Goal: Information Seeking & Learning: Learn about a topic

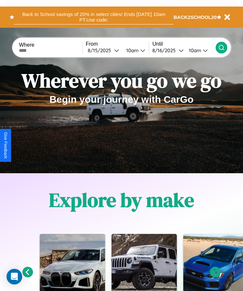
click at [94, 17] on button "Back to School savings of 20% in select cities! Ends [DATE] 10am PT. Use code:" at bounding box center [93, 17] width 159 height 15
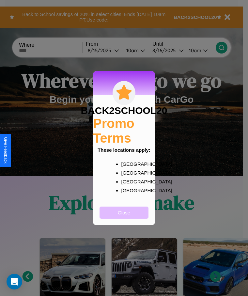
click at [124, 216] on button "Close" at bounding box center [123, 212] width 49 height 12
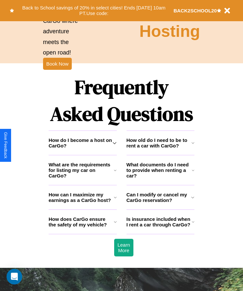
scroll to position [850, 0]
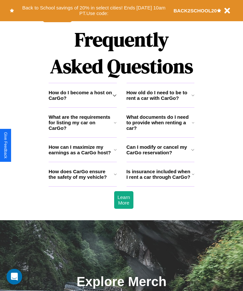
click at [160, 101] on h3 "How old do I need to be to rent a car with CarGo?" at bounding box center [158, 95] width 65 height 11
click at [160, 155] on h3 "Can I modify or cancel my CarGo reservation?" at bounding box center [158, 149] width 65 height 11
click at [160, 101] on h3 "How old do I need to be to rent a car with CarGo?" at bounding box center [158, 95] width 65 height 11
click at [82, 155] on h3 "How can I maximize my earnings as a CarGo host?" at bounding box center [81, 149] width 65 height 11
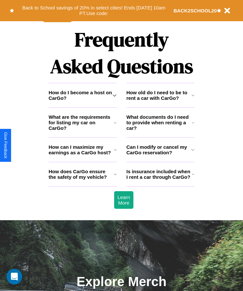
click at [193, 125] on icon at bounding box center [193, 122] width 3 height 5
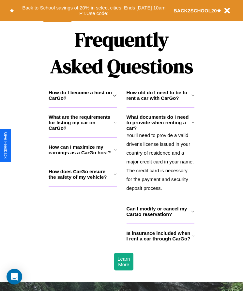
click at [115, 125] on icon at bounding box center [115, 122] width 3 height 5
